Goal: Transaction & Acquisition: Download file/media

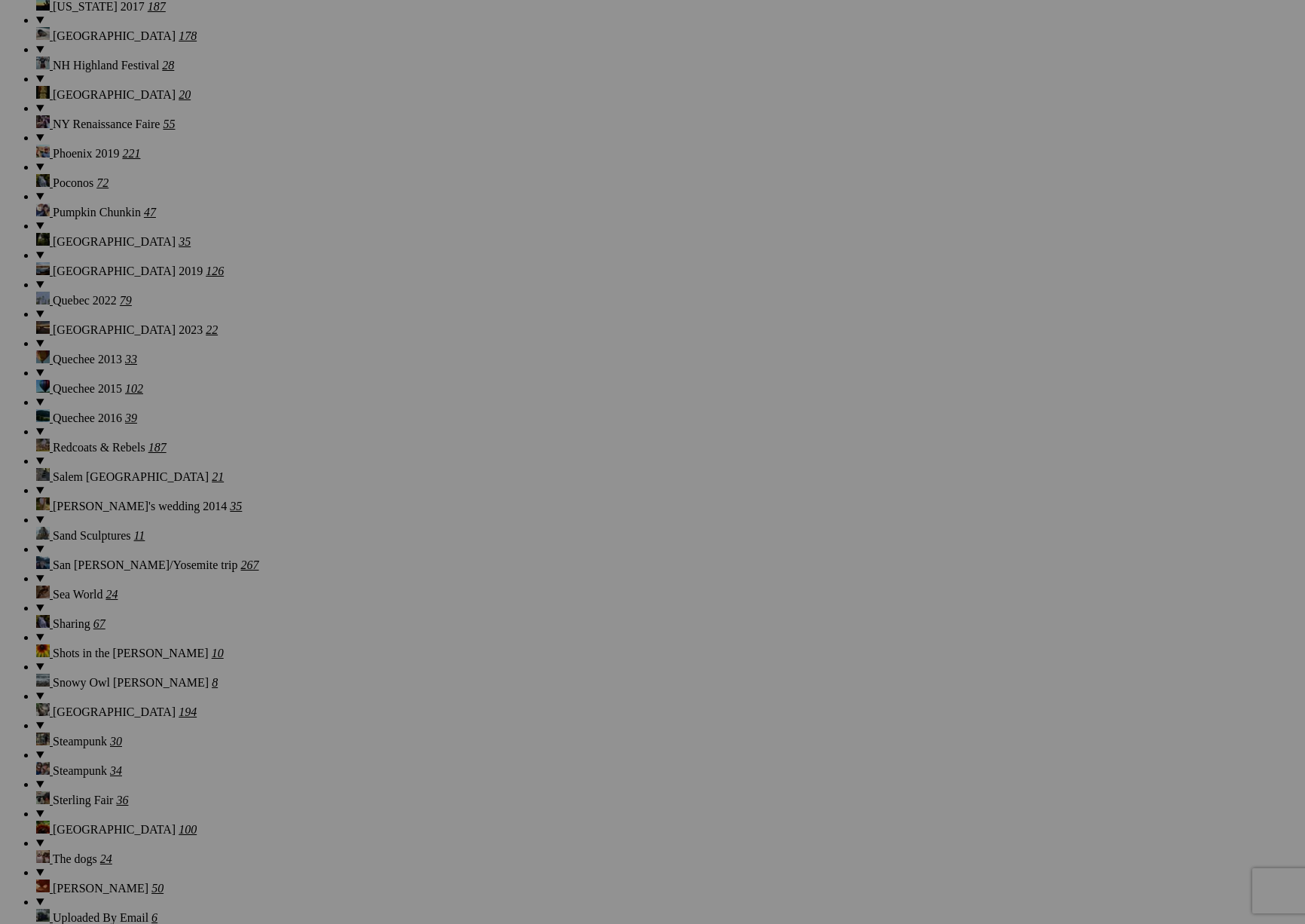
scroll to position [2257, 0]
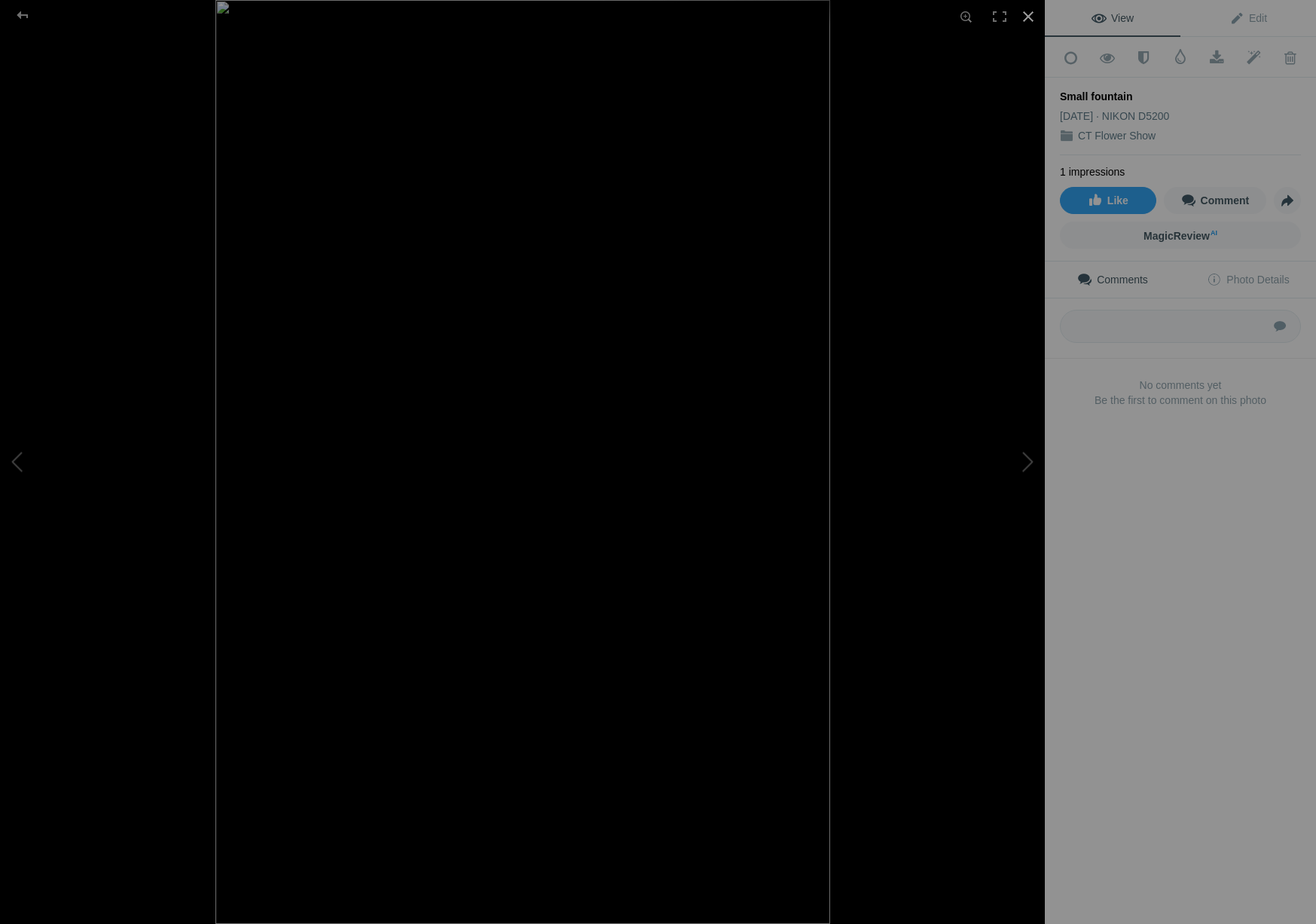
click at [1034, 17] on div at bounding box center [1027, 16] width 33 height 33
